Goal: Transaction & Acquisition: Purchase product/service

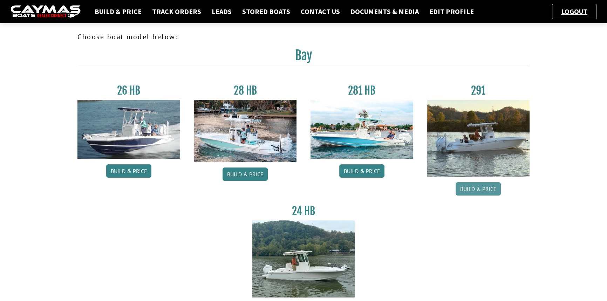
click at [473, 189] on link "Build & Price" at bounding box center [478, 188] width 45 height 13
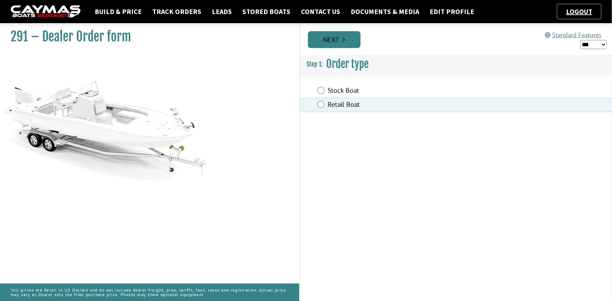
click at [336, 40] on link "Next" at bounding box center [334, 39] width 53 height 17
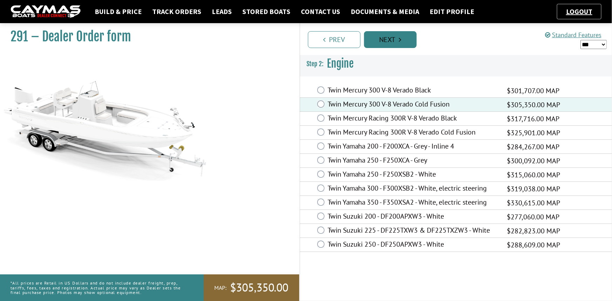
click at [386, 38] on link "Next" at bounding box center [390, 39] width 53 height 17
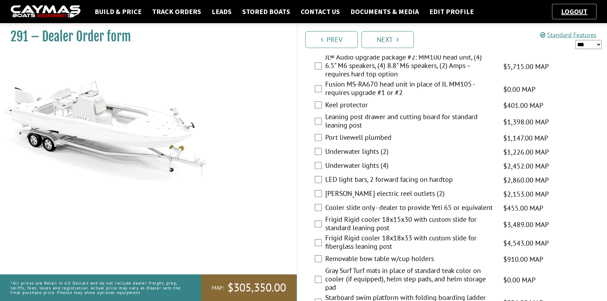
scroll to position [892, 0]
